Goal: Task Accomplishment & Management: Manage account settings

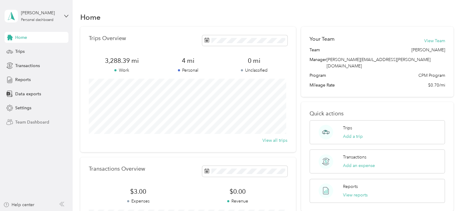
click at [32, 122] on span "Team Dashboard" at bounding box center [32, 122] width 34 height 6
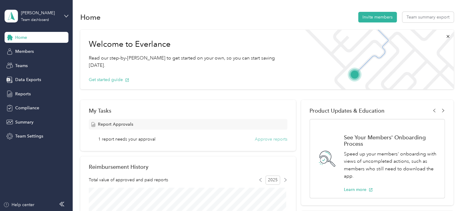
click at [274, 140] on button "Approve reports" at bounding box center [271, 139] width 33 height 6
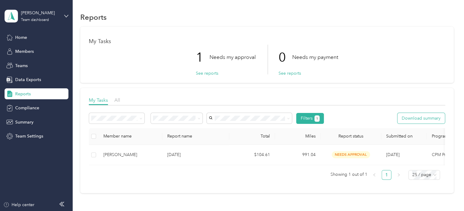
click at [424, 117] on button "Download summary" at bounding box center [421, 118] width 47 height 11
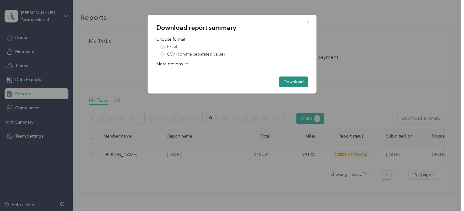
click at [291, 81] on button "Download" at bounding box center [293, 82] width 29 height 11
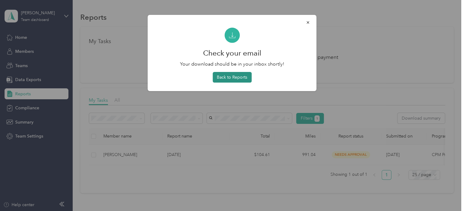
click at [234, 79] on button "Back to Reports" at bounding box center [232, 77] width 39 height 11
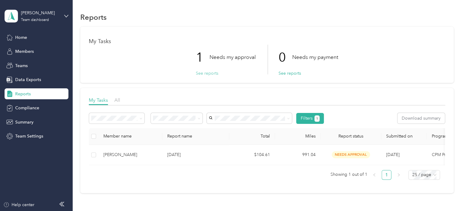
click at [203, 74] on button "See reports" at bounding box center [207, 73] width 23 height 6
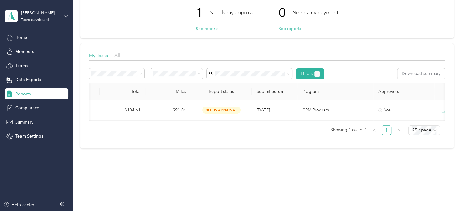
scroll to position [0, 151]
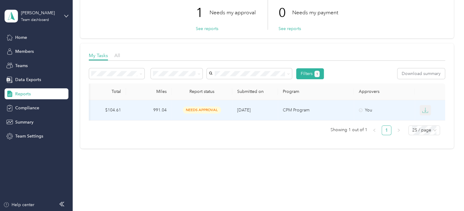
click at [423, 111] on icon "button" at bounding box center [424, 112] width 5 height 2
click at [428, 116] on div "PDF" at bounding box center [428, 117] width 13 height 6
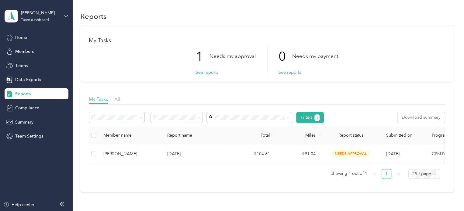
scroll to position [0, 0]
click at [200, 119] on icon at bounding box center [199, 118] width 2 height 1
click at [168, 71] on div "1 Needs my approval See reports 0 Needs my payment See reports" at bounding box center [267, 60] width 356 height 30
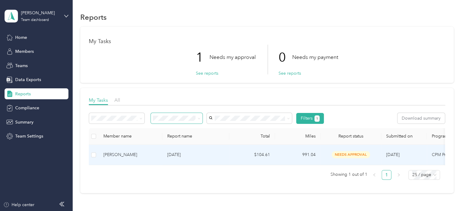
click at [350, 155] on span "needs approval" at bounding box center [351, 154] width 38 height 7
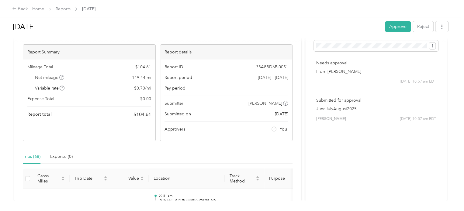
scroll to position [91, 0]
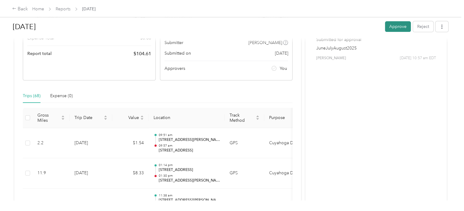
click at [398, 24] on button "Approve" at bounding box center [398, 26] width 26 height 11
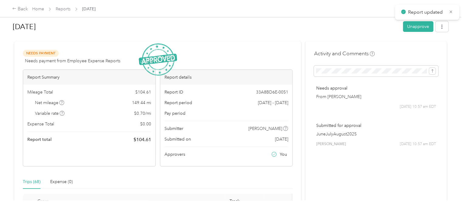
scroll to position [0, 0]
